Goal: Information Seeking & Learning: Find specific fact

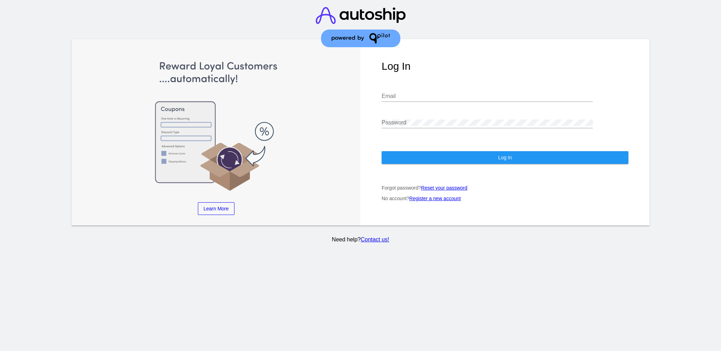
type input "[EMAIL_ADDRESS][DOMAIN_NAME]"
click at [542, 151] on button "Log In" at bounding box center [505, 157] width 247 height 13
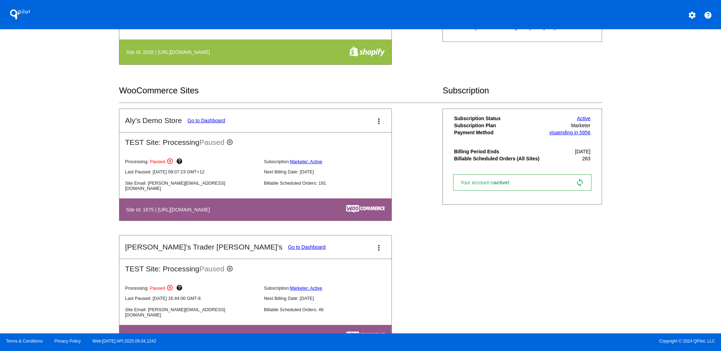
scroll to position [47, 0]
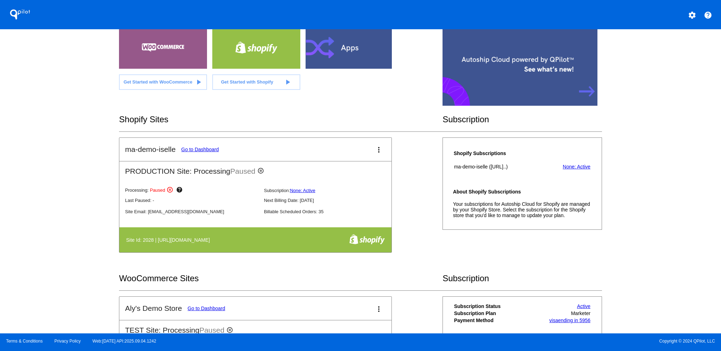
click at [206, 151] on link "Go to Dashboard" at bounding box center [200, 149] width 38 height 6
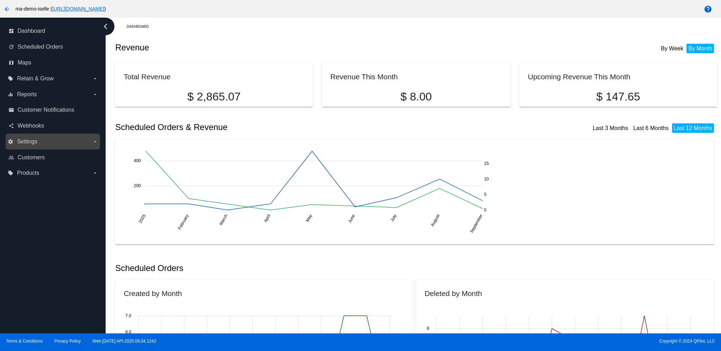
click at [45, 138] on label "settings Settings arrow_drop_down" at bounding box center [53, 141] width 90 height 11
click at [0, 0] on input "settings Settings arrow_drop_down" at bounding box center [0, 0] width 0 height 0
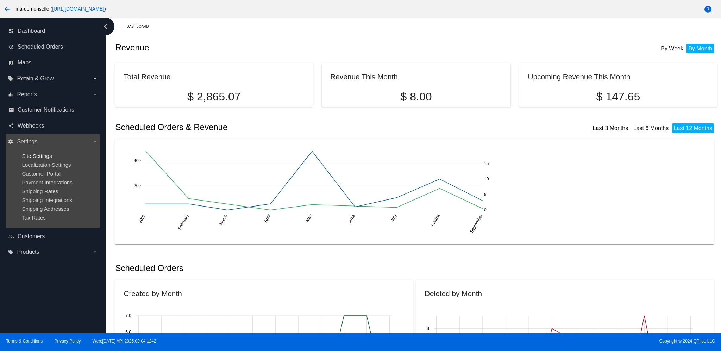
click at [46, 155] on span "Site Settings" at bounding box center [37, 156] width 30 height 6
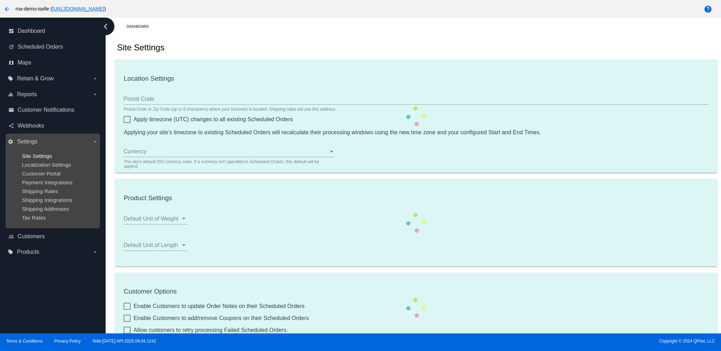
checkbox input "true"
type input "20:00"
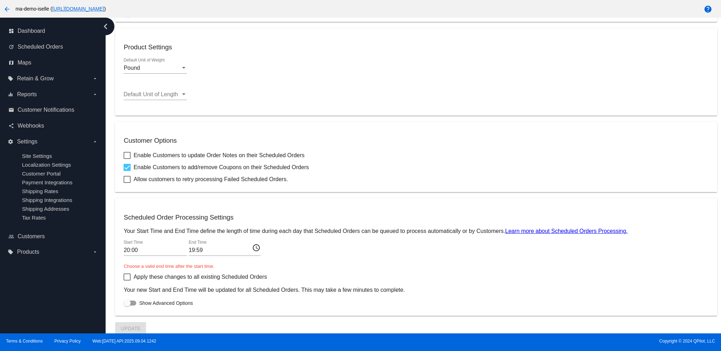
scroll to position [178, 0]
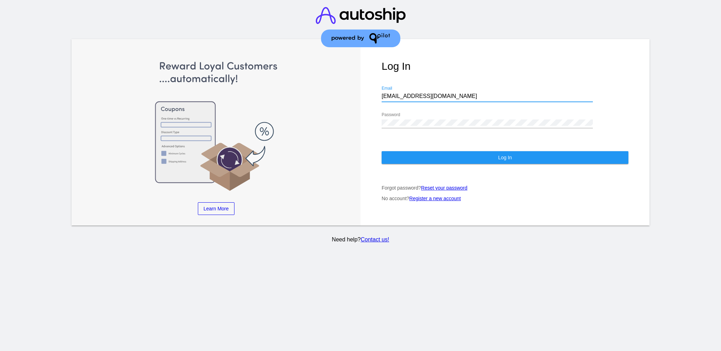
drag, startPoint x: 451, startPoint y: 92, endPoint x: 347, endPoint y: 86, distance: 104.0
click at [347, 86] on div "Learn More Learn How Learn More Learn How Learn More Learn How ‹ › Log In [EMAI…" at bounding box center [360, 132] width 578 height 187
paste input "[EMAIL_ADDRESS][DOMAIN_NAME]"
type input "[EMAIL_ADDRESS][DOMAIN_NAME]"
click at [366, 117] on div "Log In [EMAIL_ADDRESS][DOMAIN_NAME] Email Password Log In Forgot password? Rese…" at bounding box center [504, 132] width 289 height 187
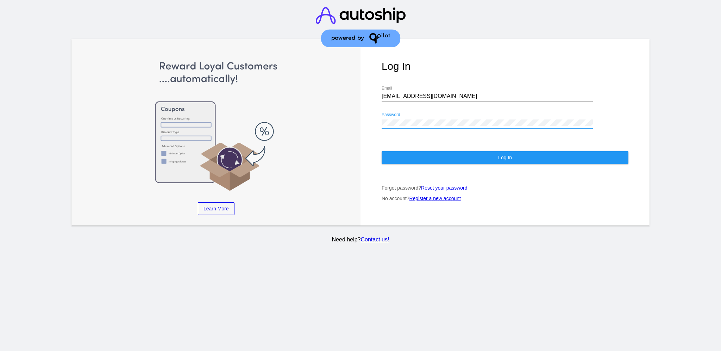
click at [405, 151] on button "Log In" at bounding box center [505, 157] width 247 height 13
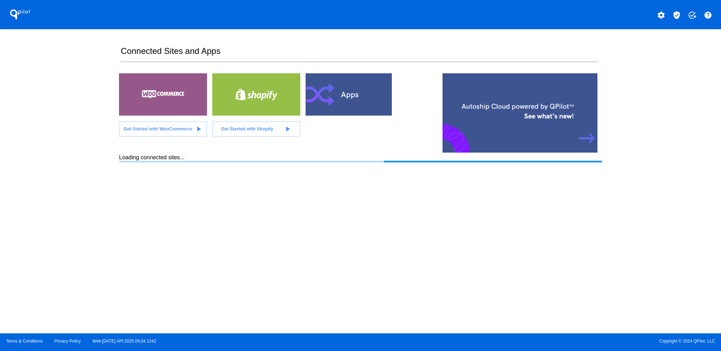
click at [678, 15] on mat-icon "verified_user" at bounding box center [676, 15] width 8 height 8
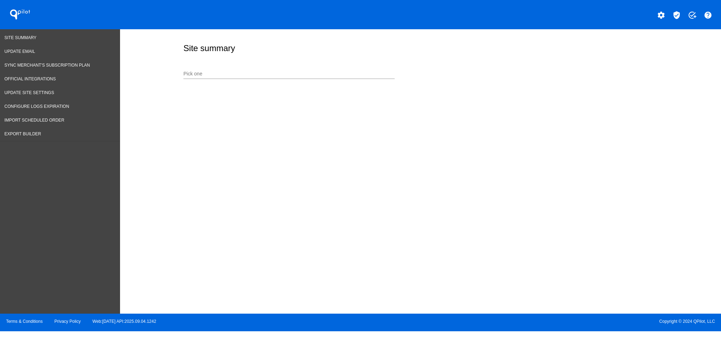
click at [295, 74] on input "Pick one" at bounding box center [288, 74] width 211 height 6
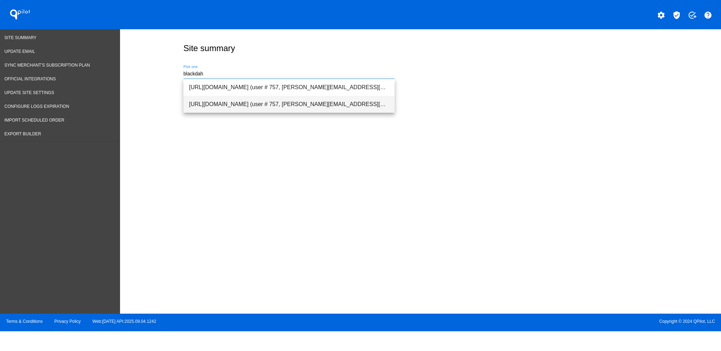
click at [299, 98] on span "[URL][DOMAIN_NAME] (user # 757, [PERSON_NAME][EMAIL_ADDRESS][DOMAIN_NAME]) - Pr…" at bounding box center [289, 104] width 200 height 17
type input "[URL][DOMAIN_NAME] (user # 757, [PERSON_NAME][EMAIL_ADDRESS][DOMAIN_NAME]) - Pr…"
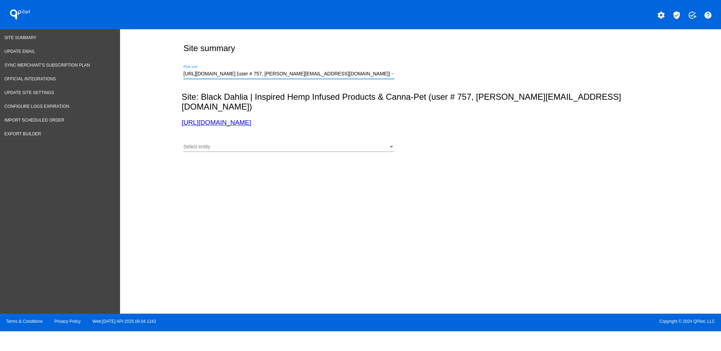
click at [290, 144] on div "Select entity" at bounding box center [285, 147] width 205 height 6
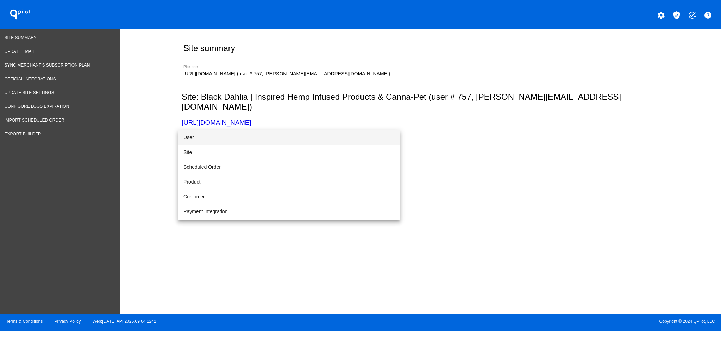
drag, startPoint x: 212, startPoint y: 113, endPoint x: 163, endPoint y: 107, distance: 48.9
click at [139, 113] on div at bounding box center [360, 175] width 721 height 351
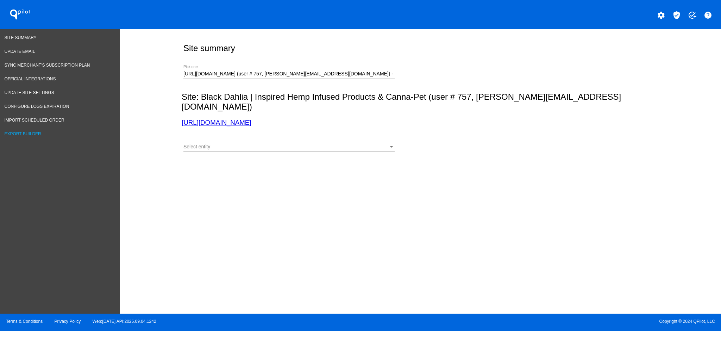
click at [40, 131] on span "Export Builder" at bounding box center [23, 133] width 37 height 5
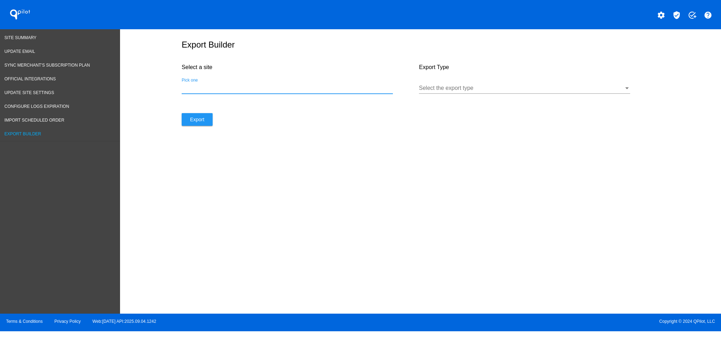
paste input "[URL][DOMAIN_NAME]"
type input "[URL][DOMAIN_NAME]"
click at [458, 87] on div "Select the export type" at bounding box center [524, 86] width 211 height 16
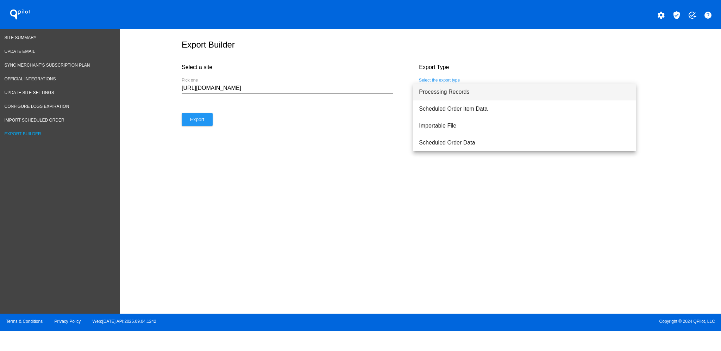
click at [462, 81] on div at bounding box center [360, 175] width 721 height 351
click at [459, 88] on div "Select the export type" at bounding box center [524, 86] width 211 height 16
click at [459, 88] on span "Processing Records" at bounding box center [519, 91] width 200 height 17
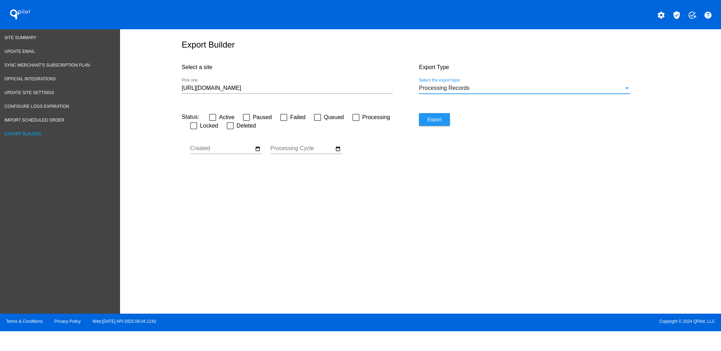
click at [446, 91] on span "Processing Records" at bounding box center [444, 88] width 50 height 6
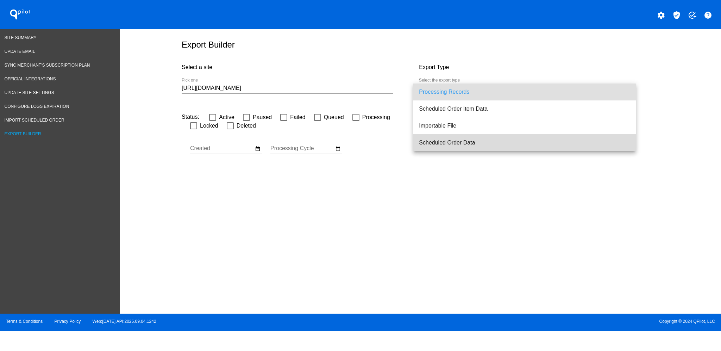
click at [447, 143] on span "Scheduled Order Data" at bounding box center [524, 142] width 211 height 17
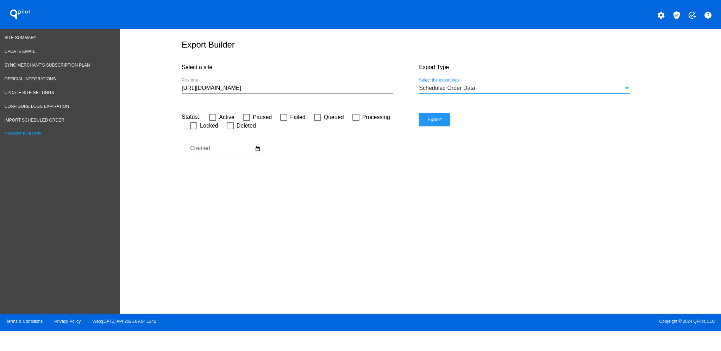
click at [262, 155] on div "Status: Active Paused Failed Queued Processing Locked Deleted Sep Jan Feb Mar" at bounding box center [300, 141] width 237 height 56
click at [258, 152] on mat-icon "date_range" at bounding box center [258, 148] width 6 height 6
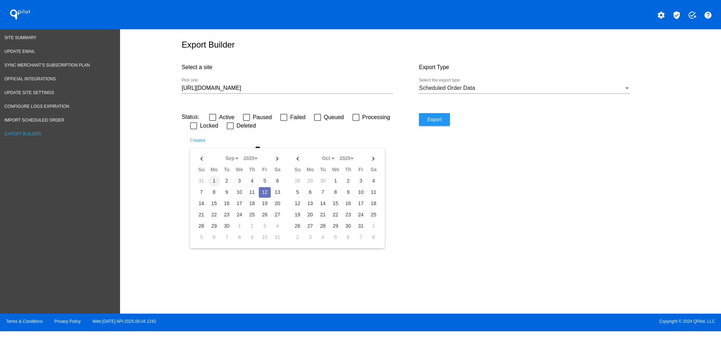
click at [215, 180] on td "1" at bounding box center [214, 181] width 12 height 11
click at [264, 193] on td "12" at bounding box center [265, 192] width 12 height 11
type input "[DATE] - [DATE]"
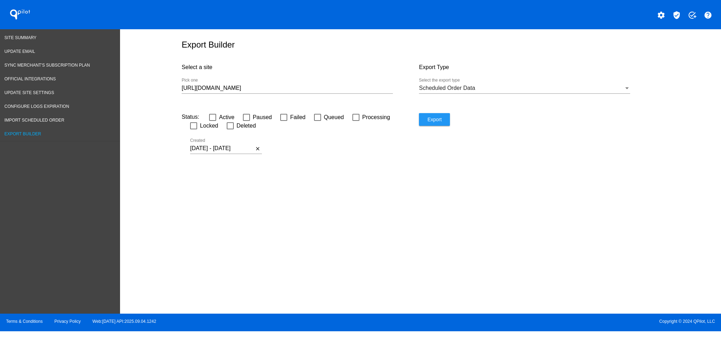
click at [448, 123] on button "Export" at bounding box center [434, 119] width 31 height 13
click at [310, 87] on div "[URL][DOMAIN_NAME] Pick one" at bounding box center [287, 86] width 211 height 16
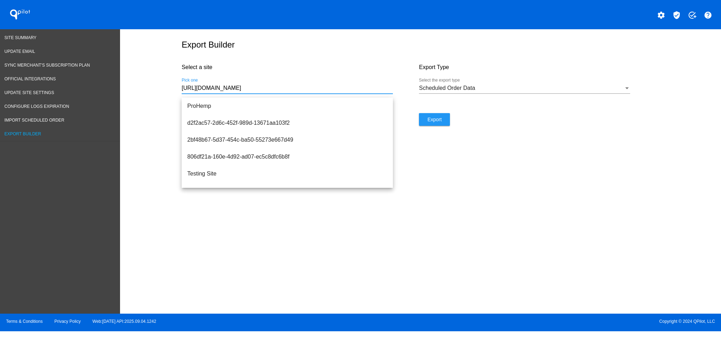
click at [304, 91] on input "[URL][DOMAIN_NAME]" at bounding box center [287, 88] width 211 height 6
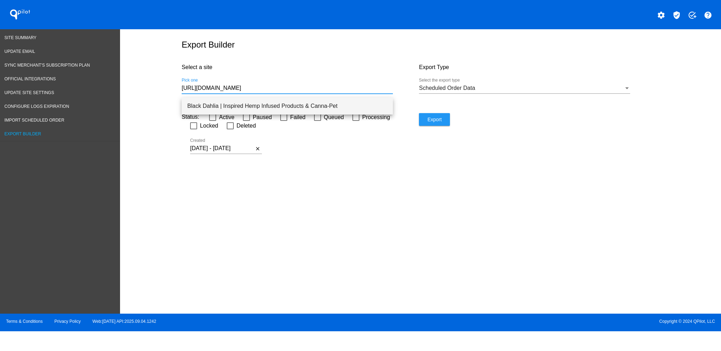
click at [321, 108] on span "Black Dahlia | Inspired Hemp Infused Products & Canna-Pet" at bounding box center [287, 106] width 200 height 17
type input "Black Dahlia | Inspired Hemp Infused Products & Canna-Pet"
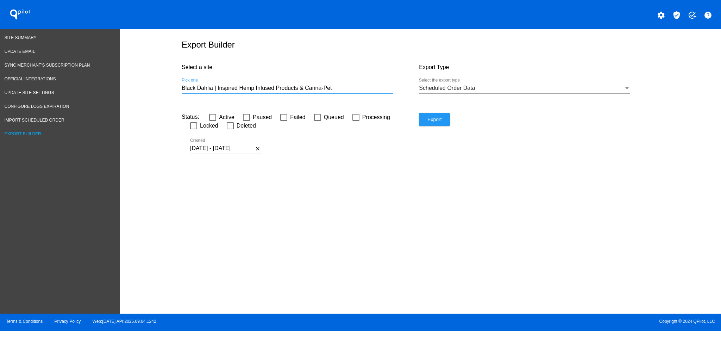
click at [442, 126] on button "Export" at bounding box center [434, 119] width 31 height 13
click at [23, 36] on span "Site Summary" at bounding box center [21, 37] width 32 height 5
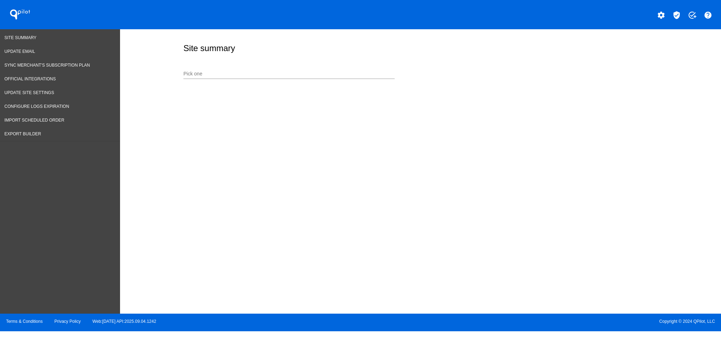
click at [315, 71] on input "Pick one" at bounding box center [288, 74] width 211 height 6
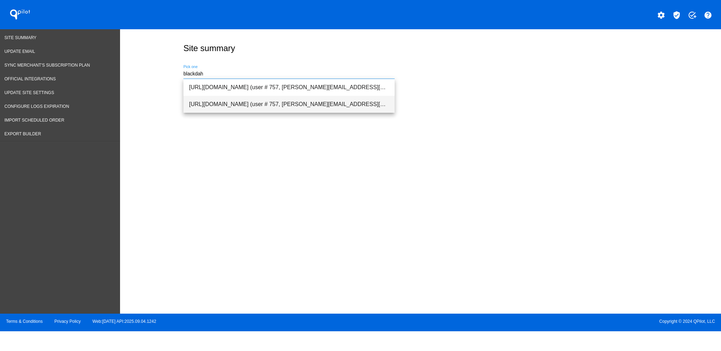
click at [313, 106] on span "[URL][DOMAIN_NAME] (user # 757, [PERSON_NAME][EMAIL_ADDRESS][DOMAIN_NAME]) - Pr…" at bounding box center [289, 104] width 200 height 17
type input "[URL][DOMAIN_NAME] (user # 757, [PERSON_NAME][EMAIL_ADDRESS][DOMAIN_NAME]) - Pr…"
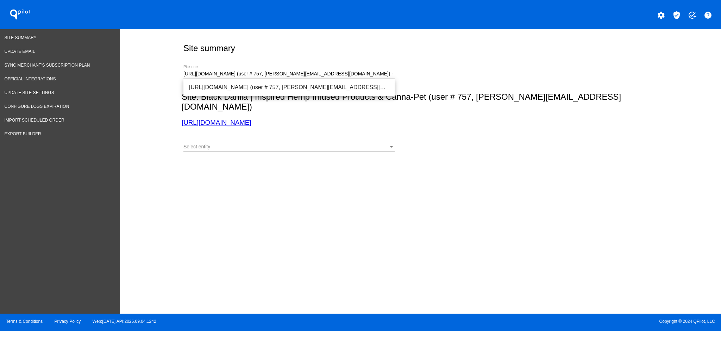
click at [313, 138] on div "Select entity Select entity" at bounding box center [288, 145] width 211 height 14
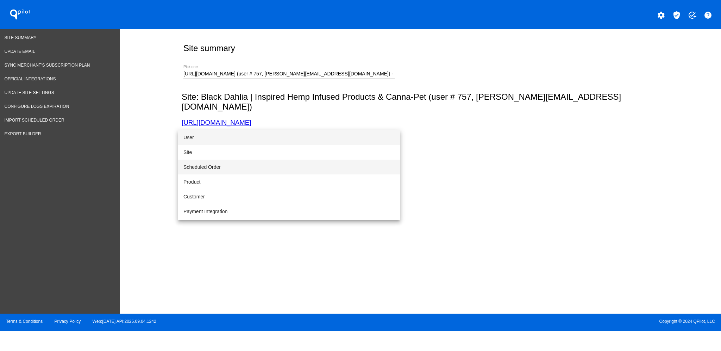
click at [273, 163] on span "Scheduled Order" at bounding box center [288, 166] width 211 height 15
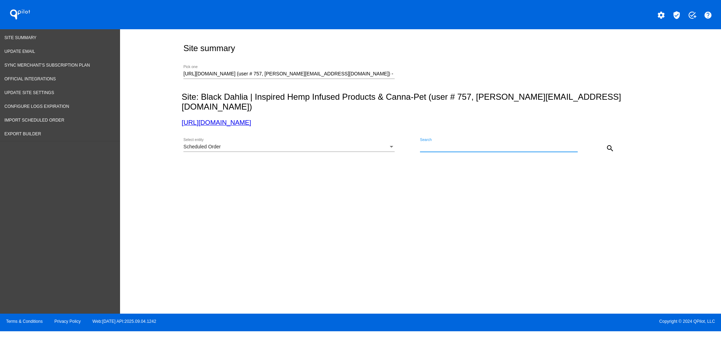
click at [484, 144] on input "Search" at bounding box center [499, 147] width 158 height 6
paste input "1018914"
click at [611, 141] on button "search" at bounding box center [610, 148] width 14 height 14
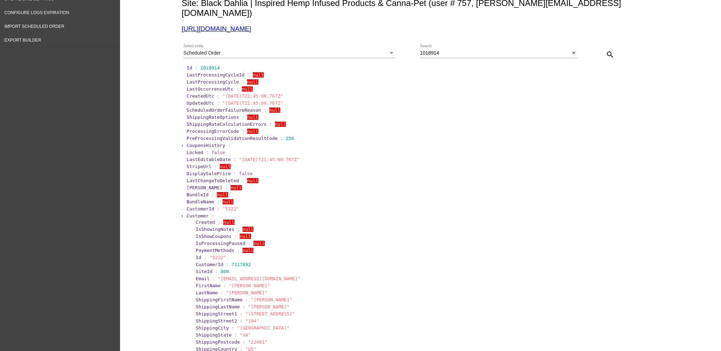
click at [190, 213] on span "Customer" at bounding box center [198, 215] width 22 height 5
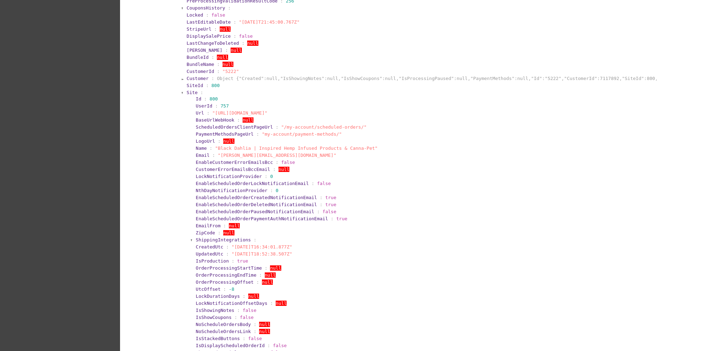
scroll to position [234, 0]
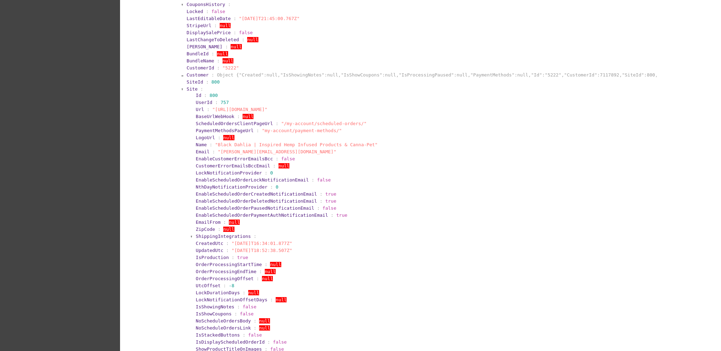
click at [187, 86] on span "Site" at bounding box center [192, 88] width 11 height 5
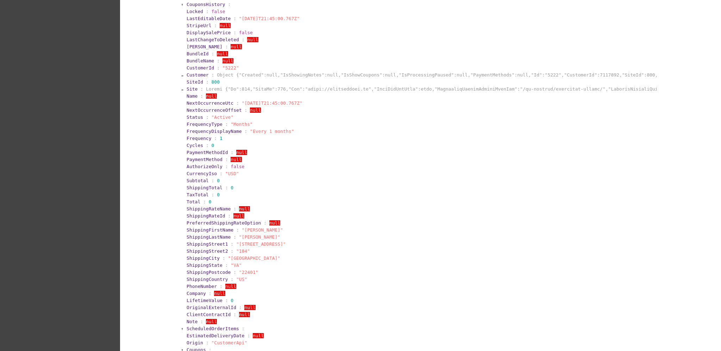
scroll to position [94, 0]
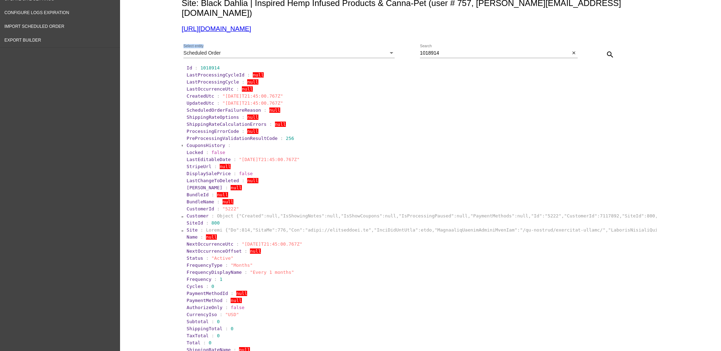
drag, startPoint x: 463, startPoint y: 39, endPoint x: 377, endPoint y: 44, distance: 86.0
click at [377, 44] on div "Scheduled Order Select entity 1018914 Search close search" at bounding box center [419, 51] width 475 height 25
drag, startPoint x: 450, startPoint y: 43, endPoint x: 408, endPoint y: 45, distance: 41.6
click at [408, 45] on div "Scheduled Order Select entity 1018914 Search close search" at bounding box center [419, 51] width 475 height 25
paste input "9135"
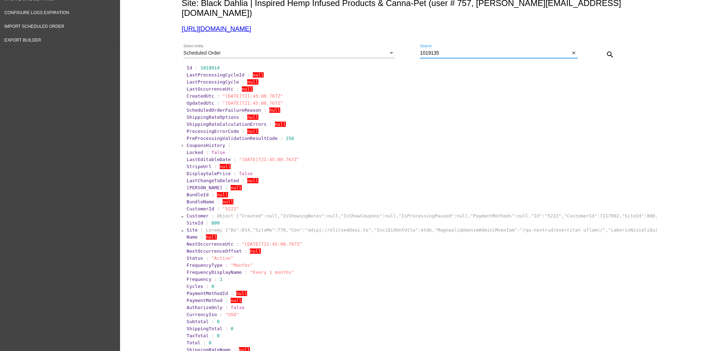
click at [603, 47] on button "search" at bounding box center [610, 54] width 14 height 14
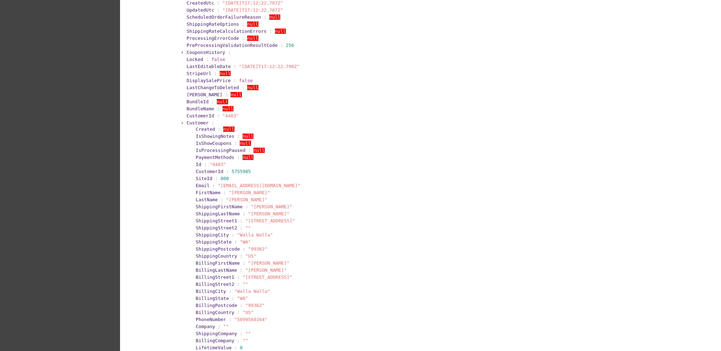
scroll to position [188, 0]
click at [194, 119] on span "Customer" at bounding box center [198, 121] width 22 height 5
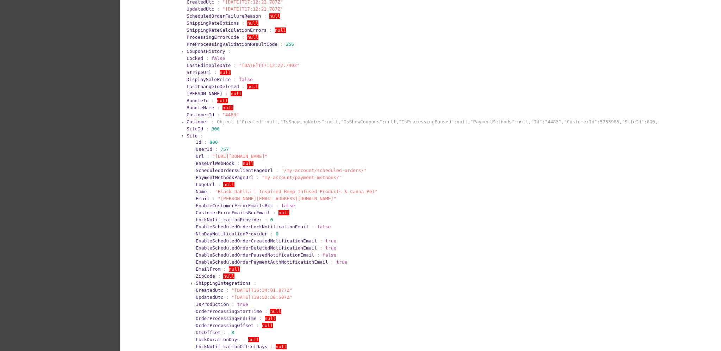
click at [190, 133] on span "Site" at bounding box center [192, 135] width 11 height 5
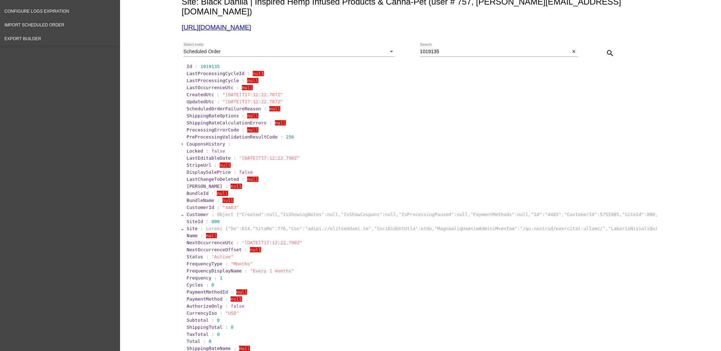
scroll to position [47, 0]
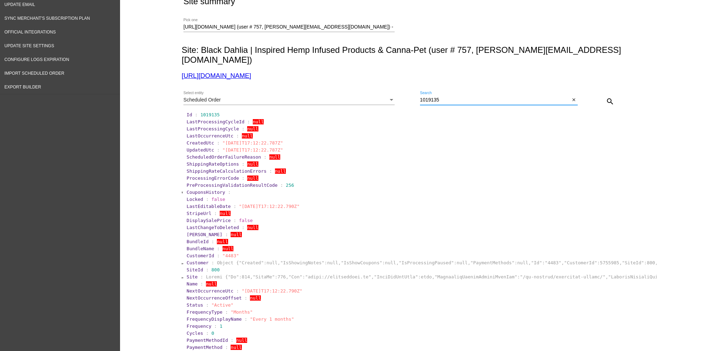
drag, startPoint x: 457, startPoint y: 90, endPoint x: 413, endPoint y: 92, distance: 44.1
click at [413, 92] on div "Scheduled Order Select entity 1019135 Search close search" at bounding box center [419, 98] width 475 height 25
paste input "701"
type input "1019701"
click at [609, 97] on mat-icon "search" at bounding box center [610, 101] width 8 height 8
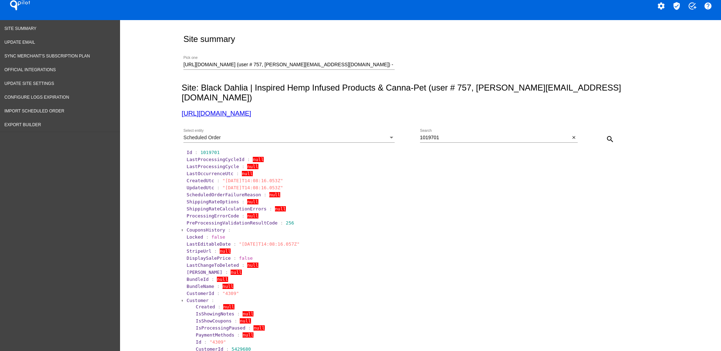
scroll to position [0, 0]
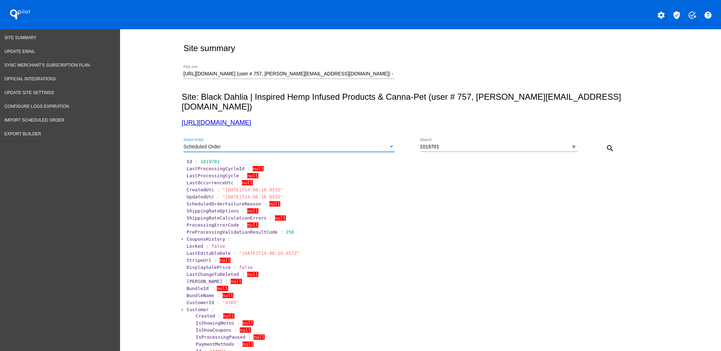
click at [270, 144] on div "Scheduled Order" at bounding box center [285, 147] width 205 height 6
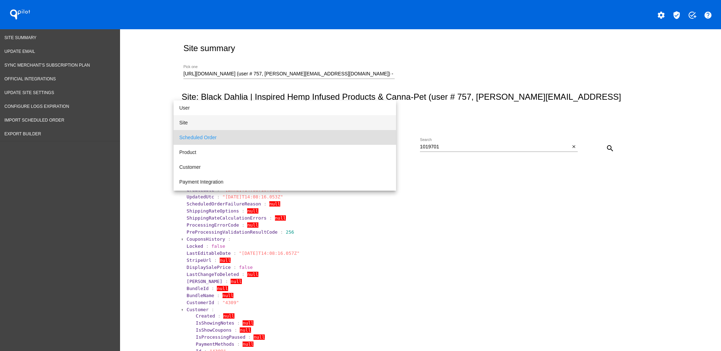
click at [255, 124] on span "Site" at bounding box center [284, 122] width 211 height 15
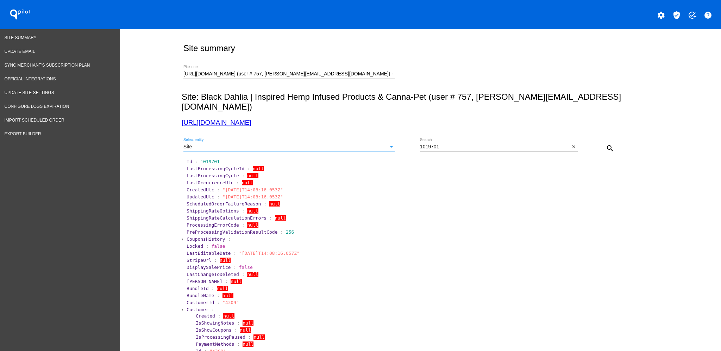
click at [609, 144] on mat-icon "search" at bounding box center [610, 148] width 8 height 8
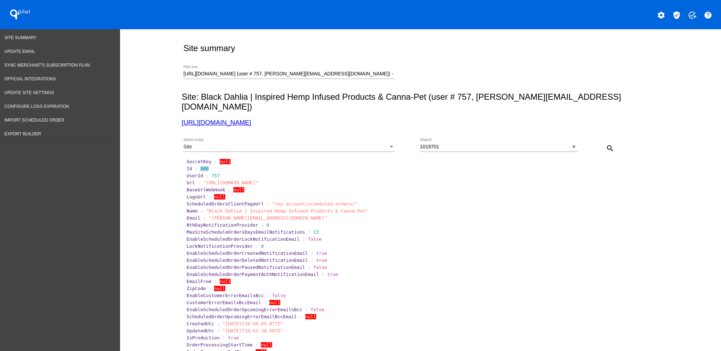
drag, startPoint x: 195, startPoint y: 158, endPoint x: 212, endPoint y: 160, distance: 17.7
click at [212, 166] on section "Id : 800" at bounding box center [421, 168] width 469 height 5
copy span "800"
click at [440, 194] on section "LogoUrl : null" at bounding box center [421, 196] width 469 height 5
